Goal: Task Accomplishment & Management: Manage account settings

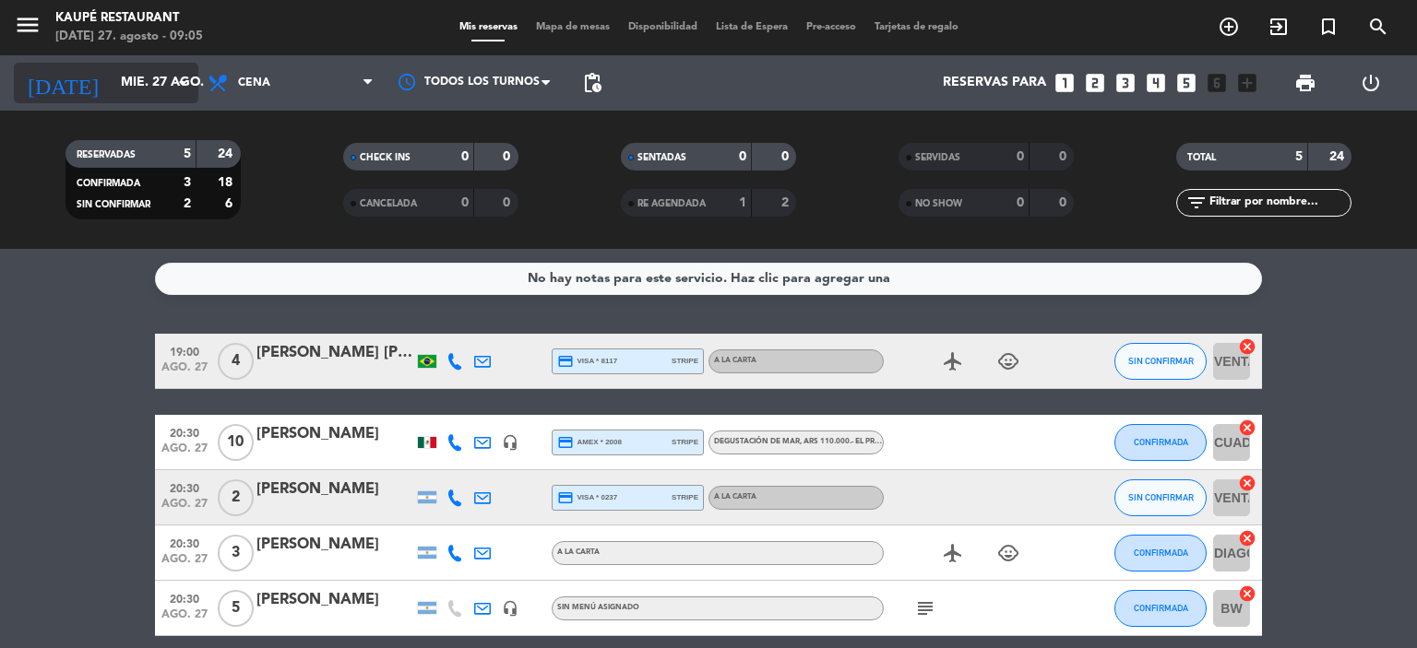
click at [121, 78] on input "mié. 27 ago." at bounding box center [199, 82] width 175 height 33
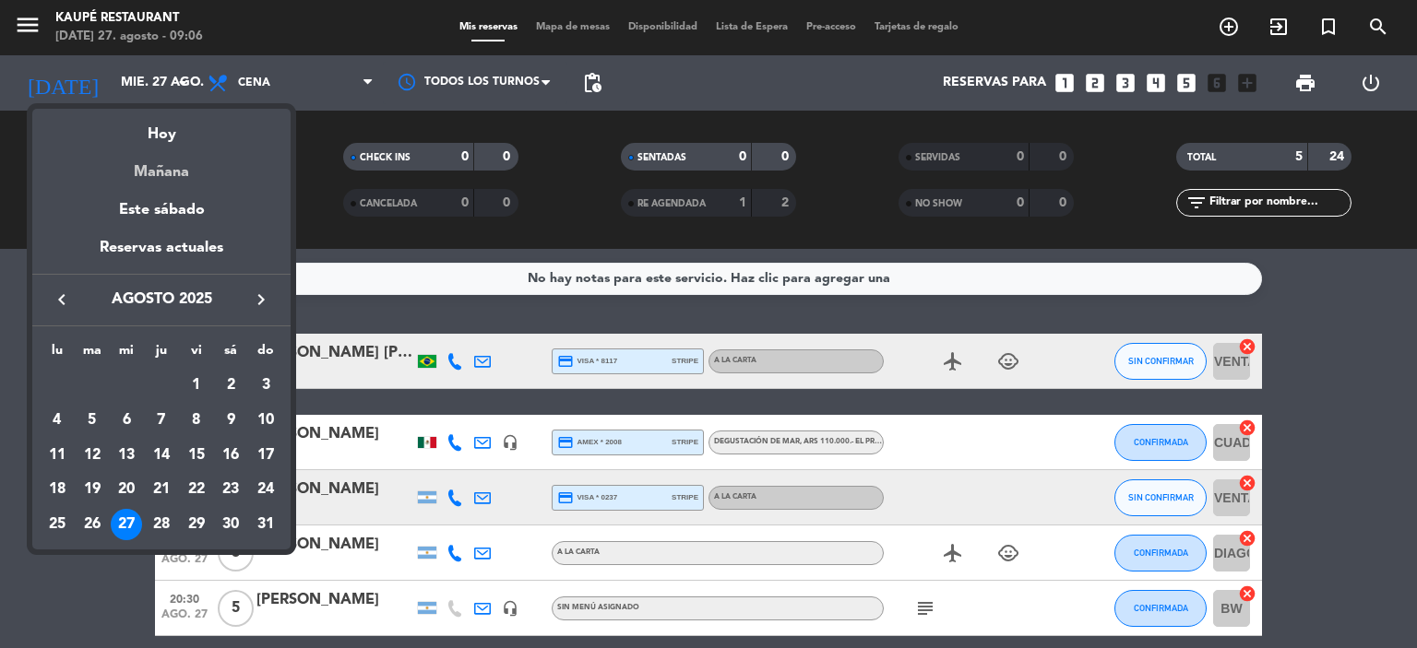
click at [138, 163] on div "Mañana" at bounding box center [161, 166] width 258 height 38
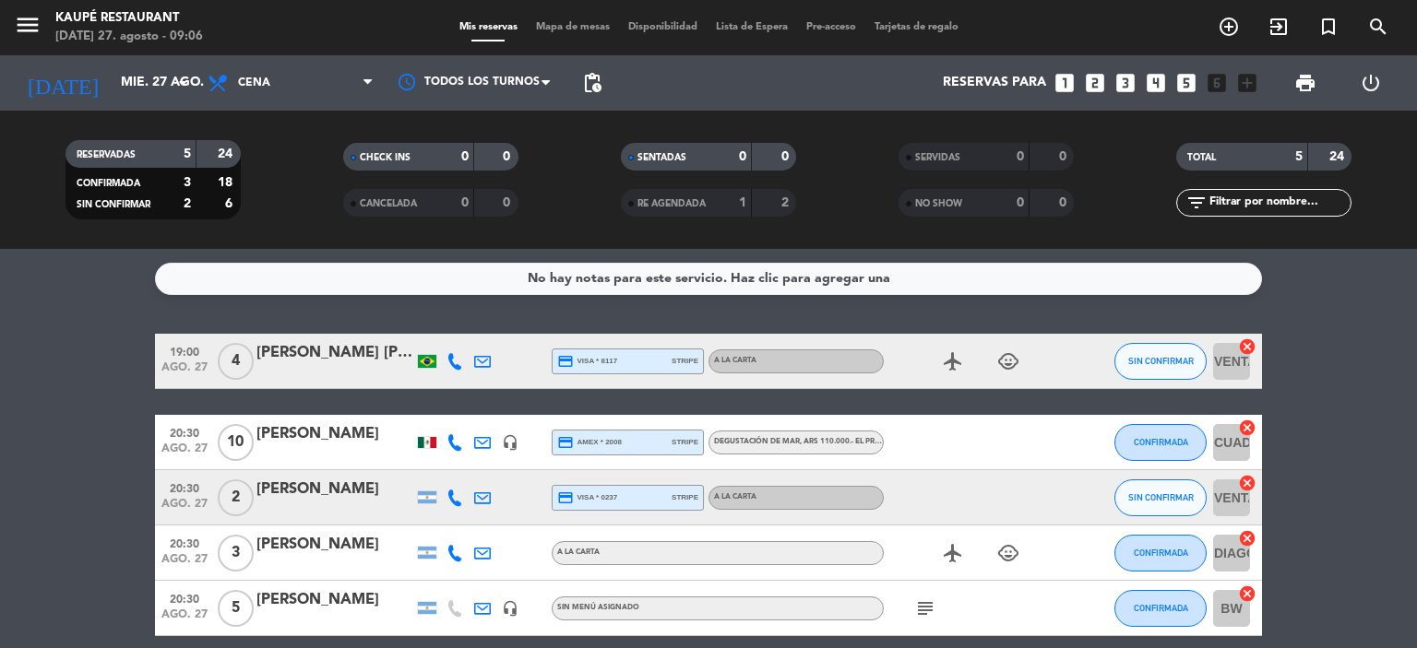
type input "jue. 28 ago."
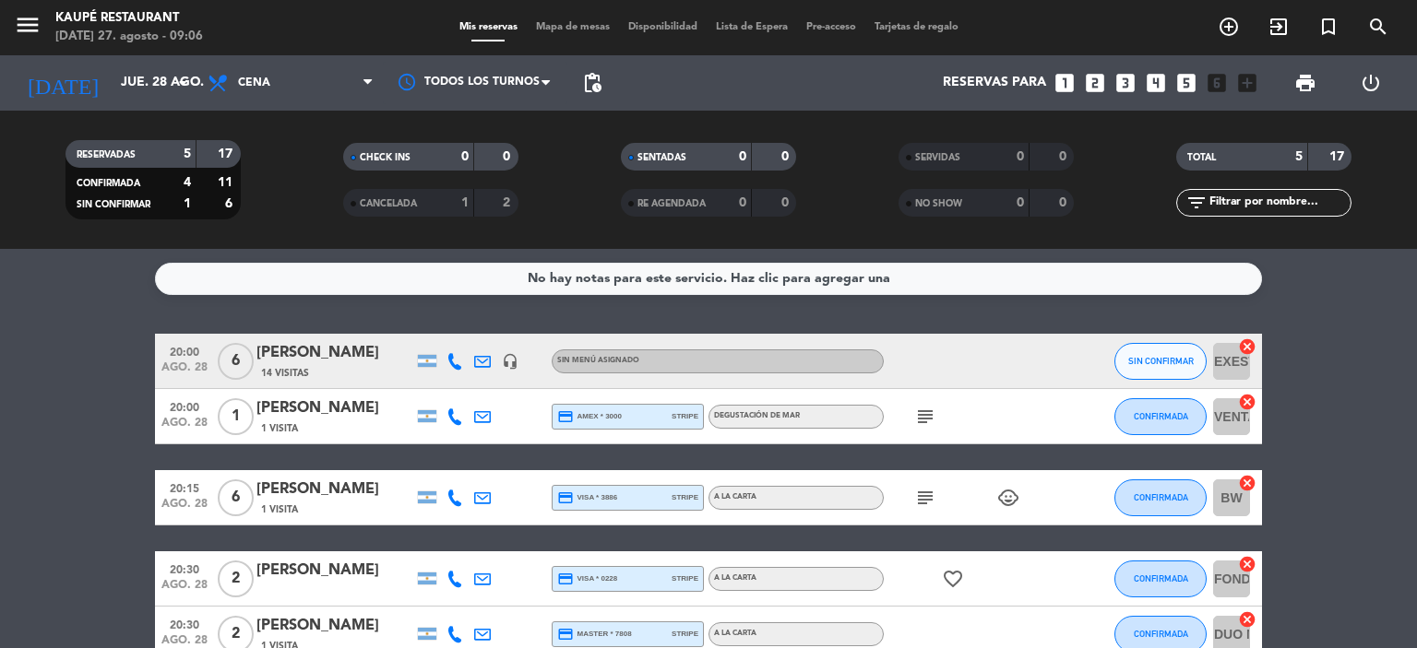
click at [290, 410] on div "[PERSON_NAME]" at bounding box center [334, 409] width 157 height 24
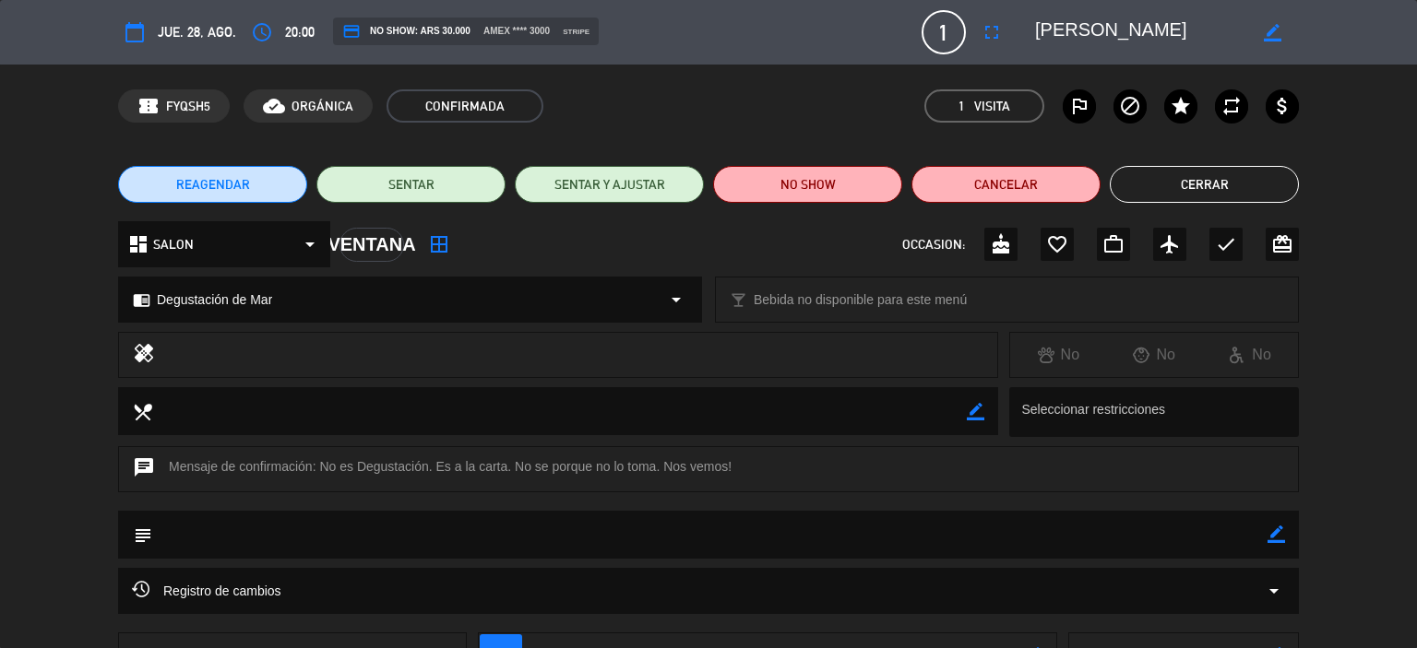
click at [672, 297] on icon "arrow_drop_down" at bounding box center [676, 300] width 22 height 22
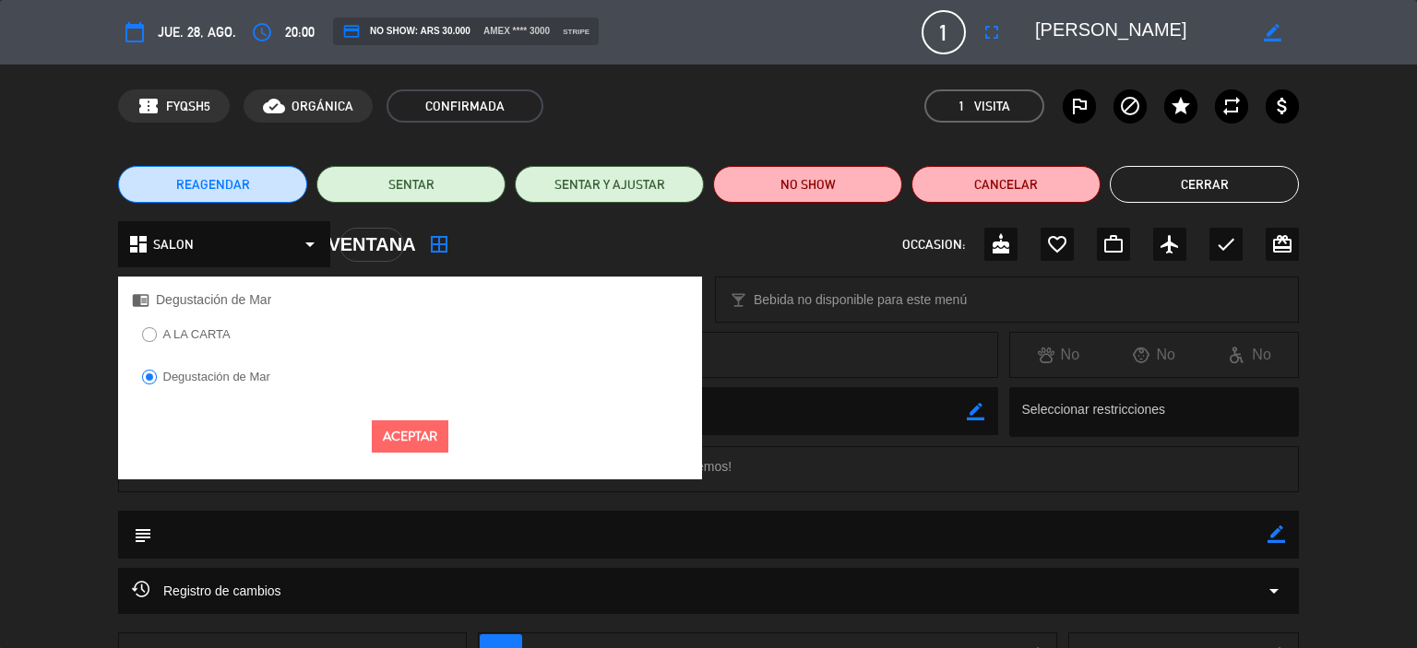
click at [150, 333] on input "A LA CARTA" at bounding box center [148, 333] width 12 height 12
radio input "true"
click at [412, 431] on button "Aceptar" at bounding box center [410, 437] width 77 height 32
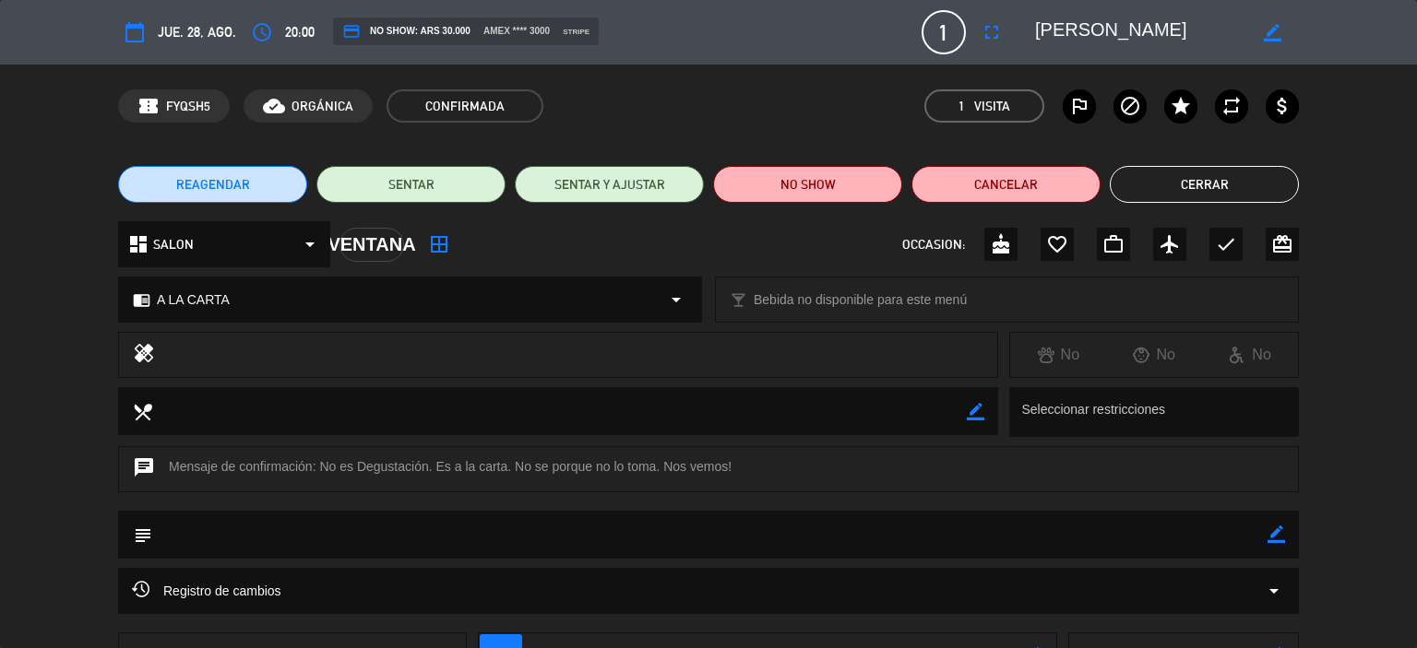
click at [1201, 182] on button "Cerrar" at bounding box center [1204, 184] width 189 height 37
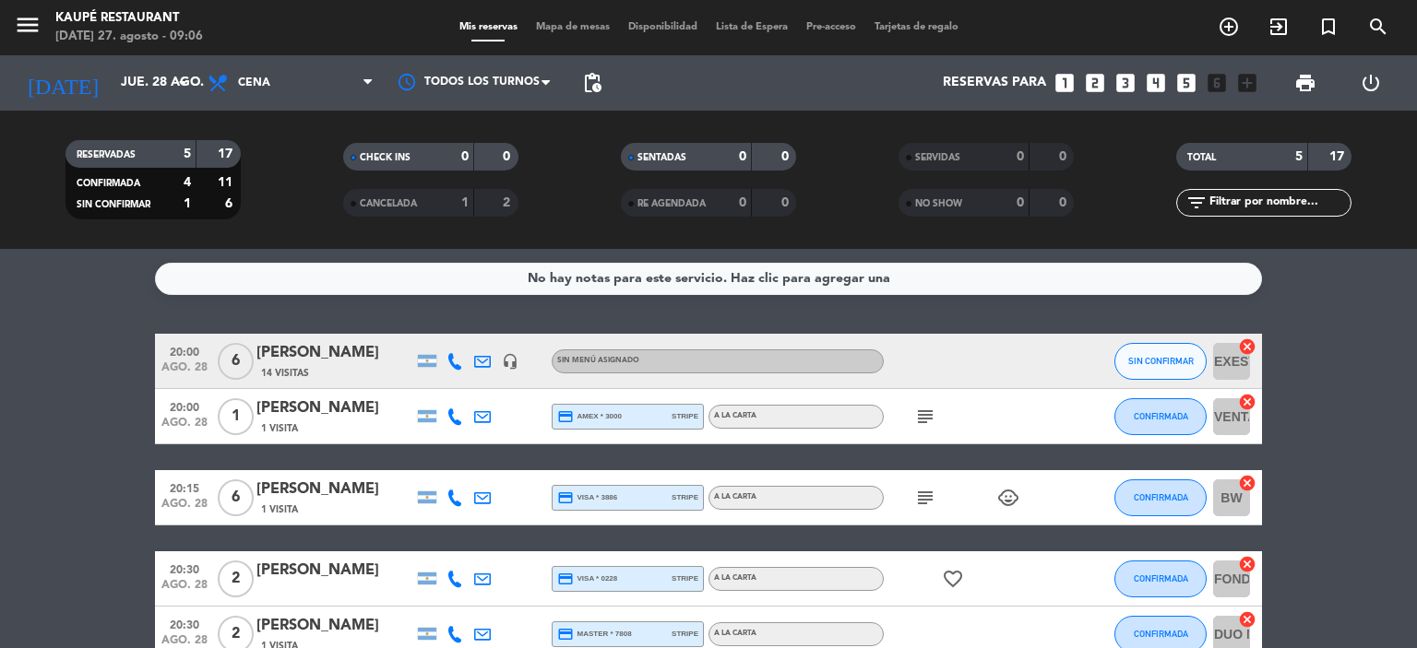
click at [921, 416] on icon "subject" at bounding box center [925, 417] width 22 height 22
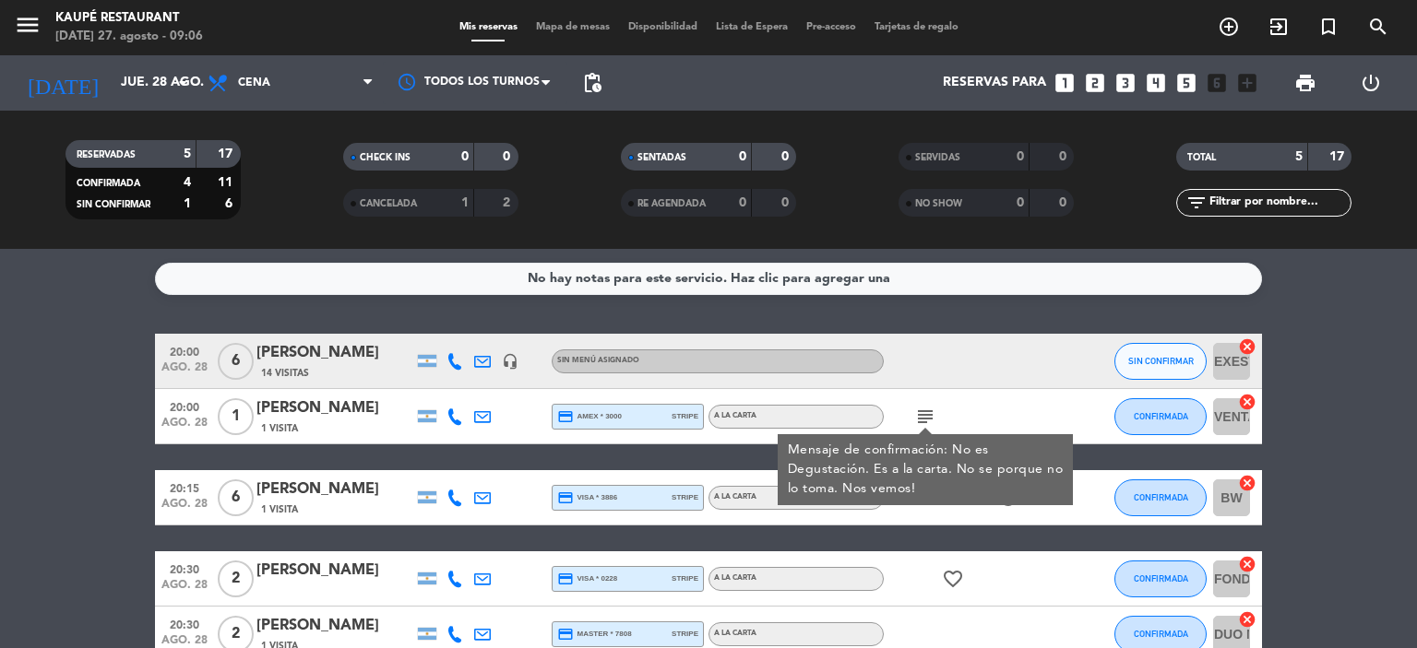
click at [113, 409] on bookings-row "20:00 [DATE] 6 [PERSON_NAME] 14 Visitas headset_mic Sin menú asignado SIN CONFI…" at bounding box center [708, 498] width 1417 height 328
